Goal: Find specific page/section: Find specific page/section

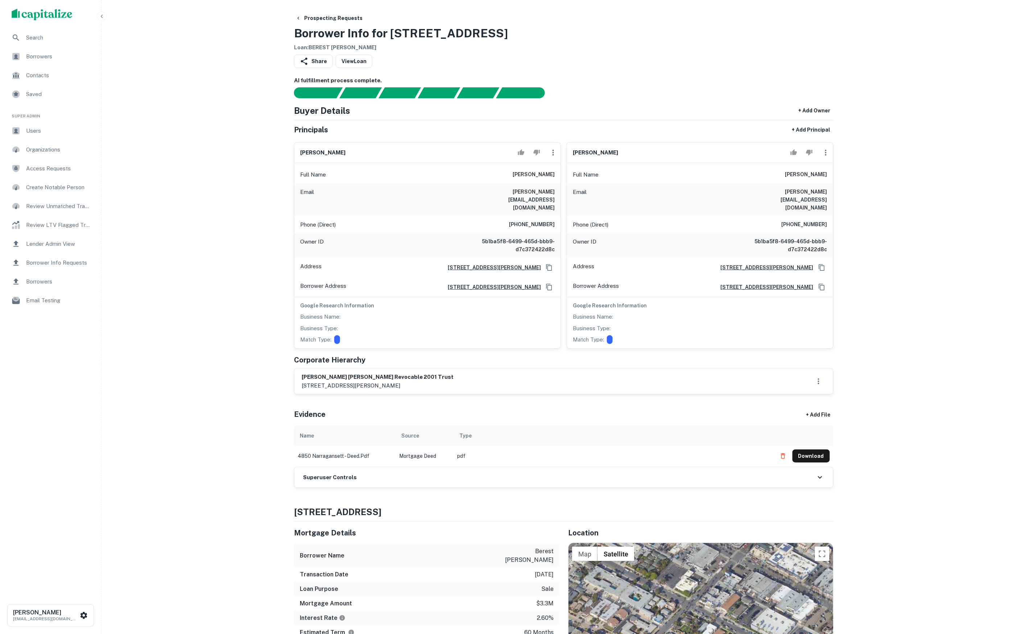
drag, startPoint x: 278, startPoint y: 131, endPoint x: 270, endPoint y: 126, distance: 9.9
click at [66, 261] on span "Borrower Info Requests" at bounding box center [58, 262] width 65 height 9
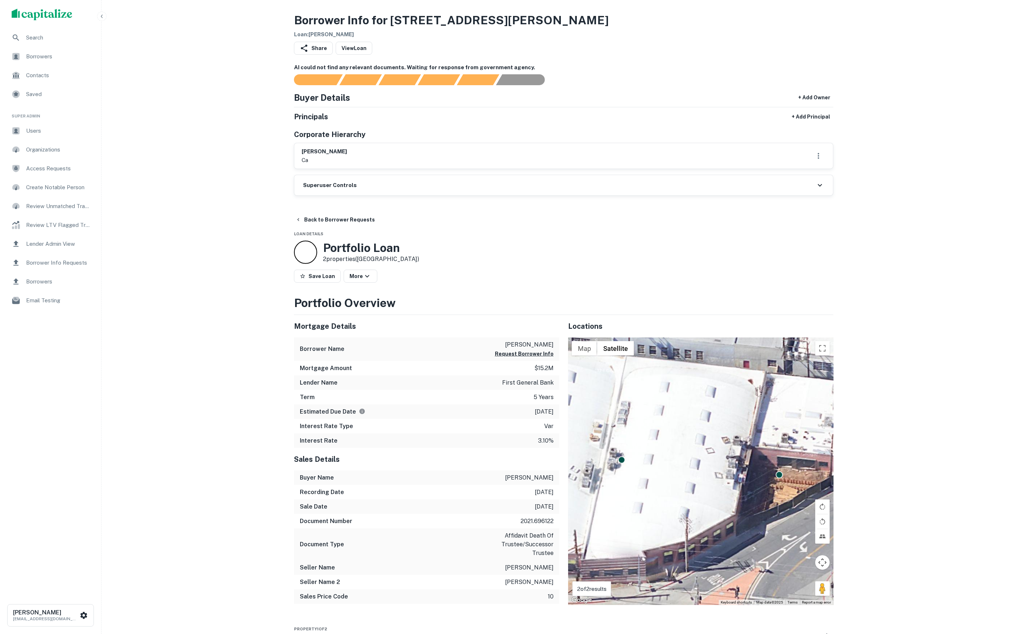
click at [529, 349] on p "alberstone dale" at bounding box center [524, 344] width 59 height 9
